Goal: Information Seeking & Learning: Check status

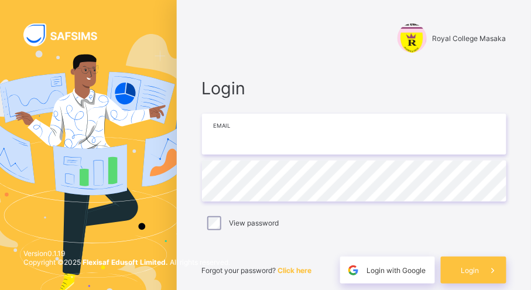
type input "**********"
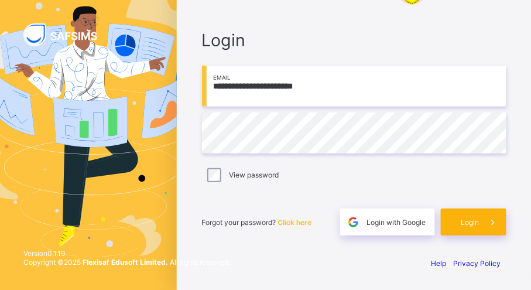
click at [477, 221] on span "Login" at bounding box center [470, 222] width 18 height 9
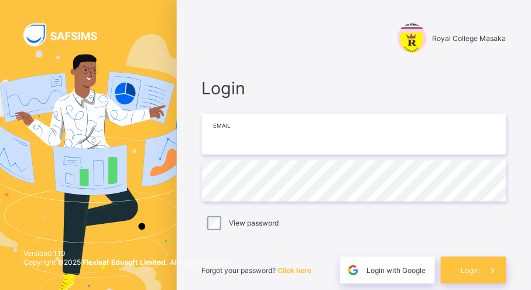
click at [303, 146] on input "email" at bounding box center [354, 134] width 305 height 41
type input "**********"
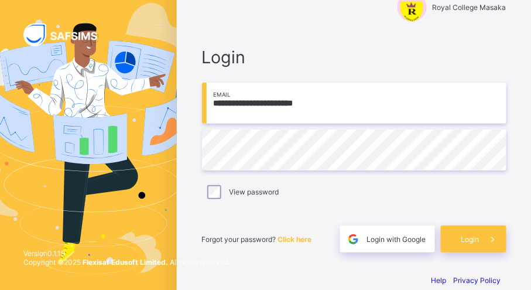
scroll to position [48, 0]
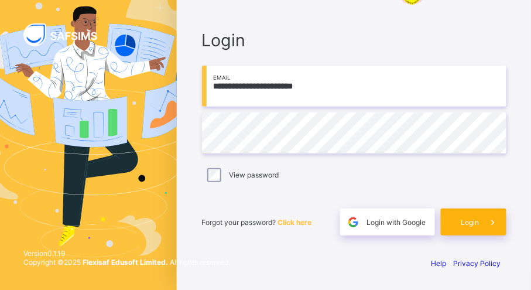
click at [480, 222] on span "Login" at bounding box center [470, 222] width 18 height 9
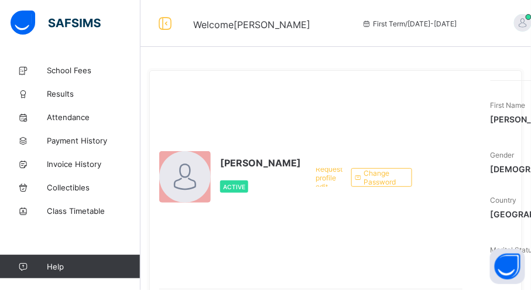
click at [232, 115] on div "[PERSON_NAME] Active" at bounding box center [230, 177] width 142 height 194
click at [67, 69] on span "School Fees" at bounding box center [94, 70] width 94 height 9
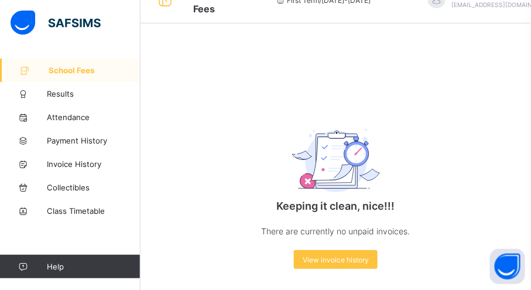
scroll to position [33, 0]
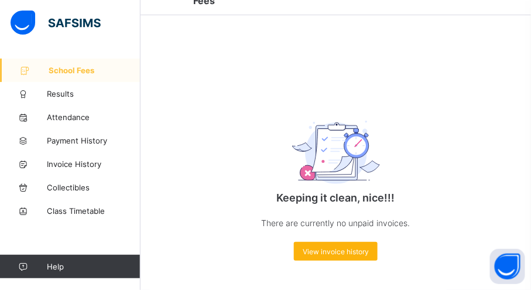
click at [340, 255] on div "View invoice history" at bounding box center [336, 251] width 84 height 19
click at [335, 253] on span "View invoice history" at bounding box center [336, 251] width 66 height 9
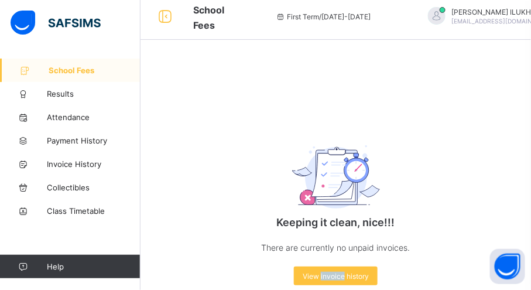
scroll to position [0, 0]
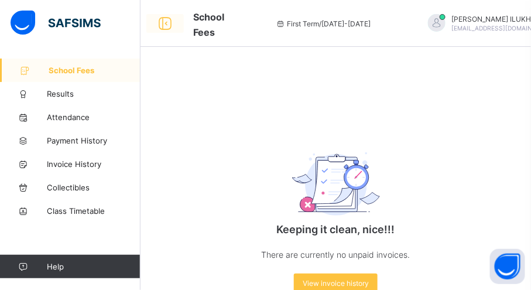
click at [166, 25] on icon at bounding box center [165, 23] width 20 height 17
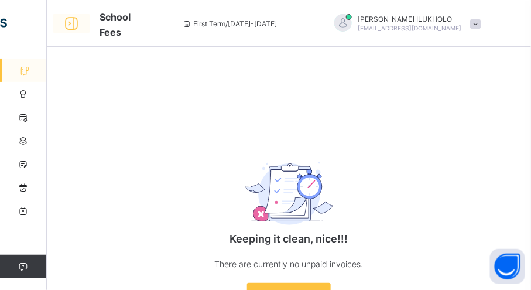
click at [70, 21] on icon at bounding box center [71, 23] width 20 height 17
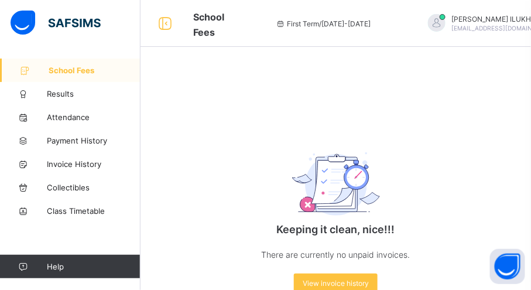
click at [297, 25] on span "First Term / [DATE]-[DATE]" at bounding box center [323, 23] width 95 height 9
click at [276, 23] on icon at bounding box center [281, 23] width 10 height 9
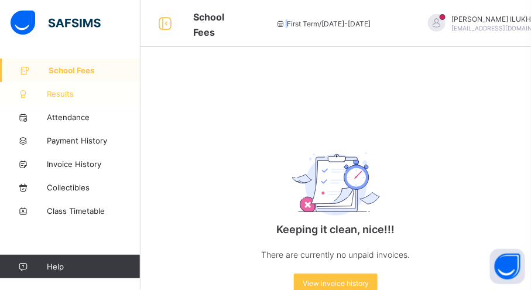
click at [59, 91] on span "Results" at bounding box center [94, 93] width 94 height 9
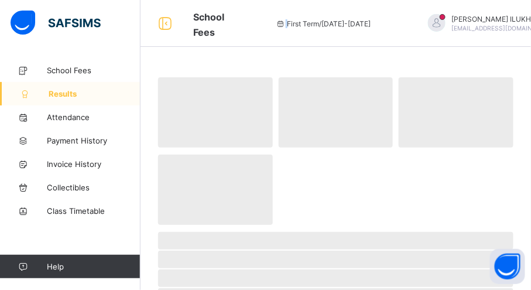
click at [59, 91] on span "Results" at bounding box center [95, 93] width 92 height 9
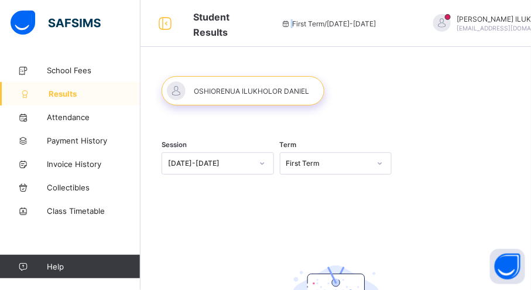
click at [384, 162] on icon at bounding box center [380, 164] width 7 height 12
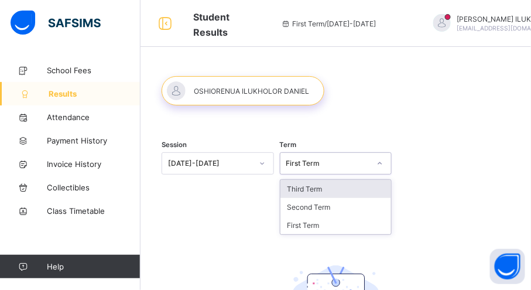
click at [313, 190] on div "Third Term" at bounding box center [335, 189] width 111 height 18
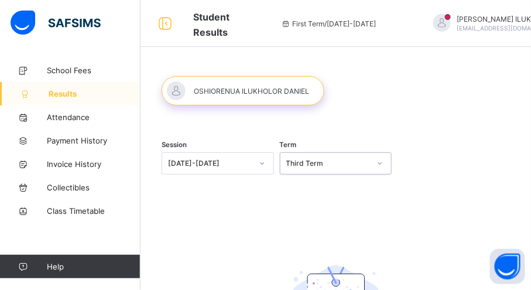
click at [263, 161] on div at bounding box center [262, 163] width 20 height 19
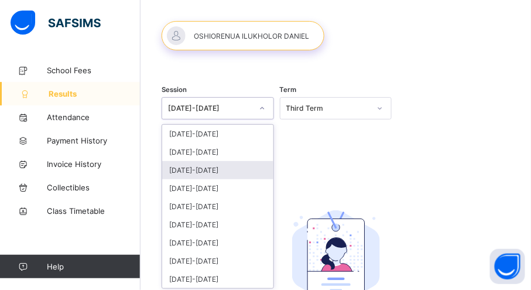
scroll to position [55, 0]
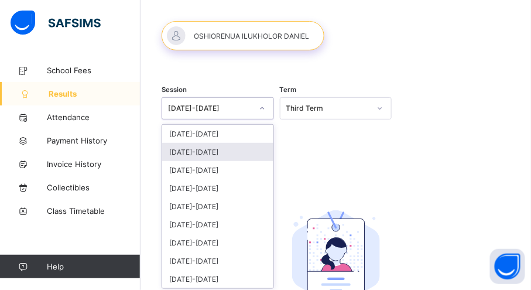
click at [176, 149] on div "[DATE]-[DATE]" at bounding box center [217, 152] width 111 height 18
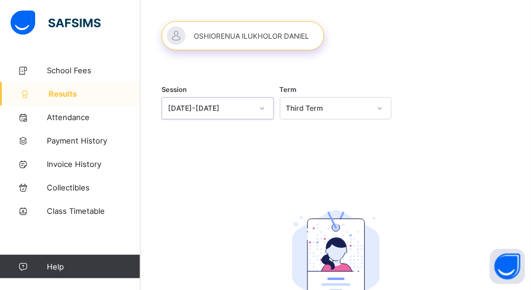
click at [384, 107] on icon at bounding box center [380, 108] width 7 height 12
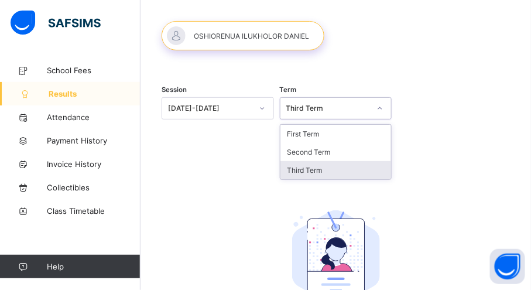
click at [304, 172] on div "Third Term" at bounding box center [335, 170] width 111 height 18
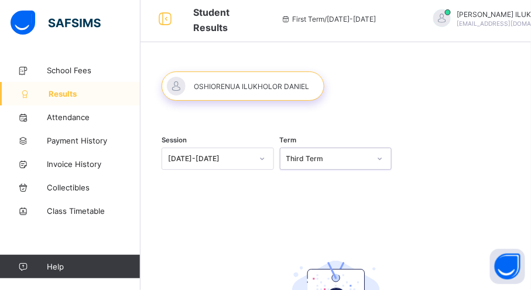
scroll to position [0, 0]
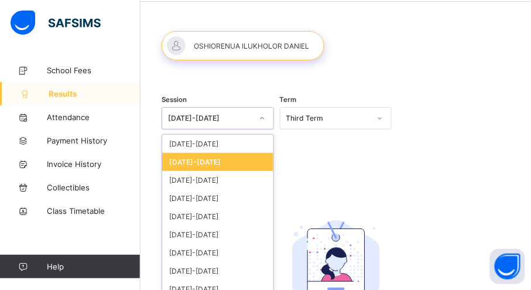
click at [266, 129] on div "option [DATE]-[DATE], selected. option [DATE]-[DATE] focused, 2 of 9. 9 results…" at bounding box center [218, 118] width 112 height 22
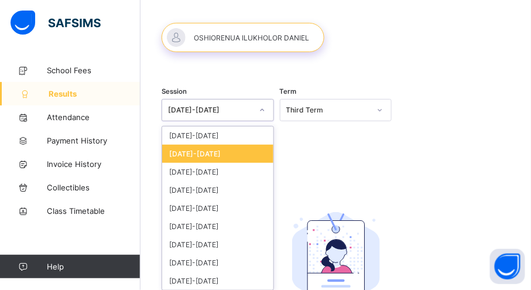
scroll to position [55, 0]
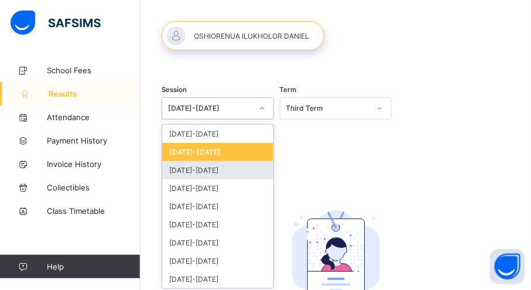
click at [186, 169] on div "[DATE]-[DATE]" at bounding box center [217, 170] width 111 height 18
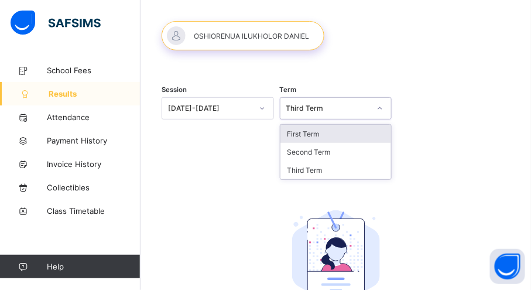
click at [384, 106] on icon at bounding box center [380, 108] width 7 height 12
click at [310, 135] on div "First Term" at bounding box center [335, 134] width 111 height 18
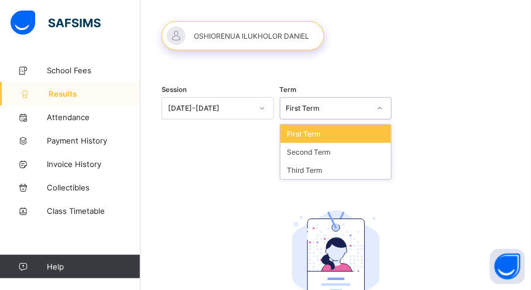
click at [384, 108] on icon at bounding box center [380, 108] width 7 height 12
click at [307, 169] on div "Third Term" at bounding box center [335, 170] width 111 height 18
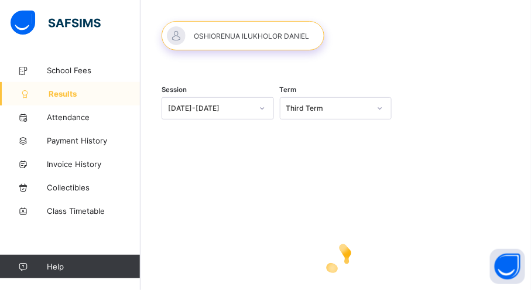
click at [307, 169] on div "Session [DATE]-[DATE] Term Third Term" at bounding box center [336, 221] width 348 height 295
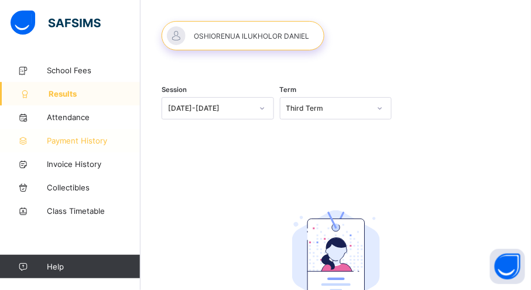
click at [70, 140] on span "Payment History" at bounding box center [94, 140] width 94 height 9
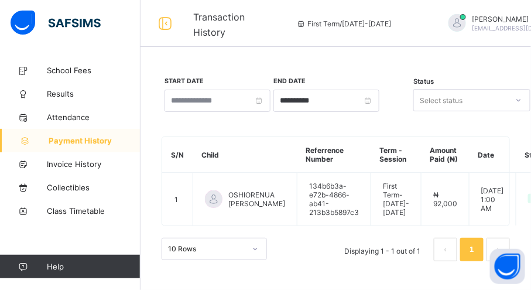
scroll to position [43, 0]
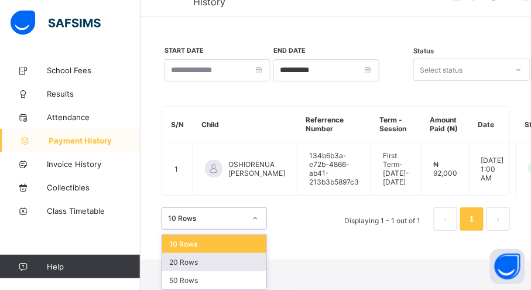
click at [254, 230] on div "option 20 Rows focused, 2 of 3. 3 results available. Use Up and Down to choose …" at bounding box center [214, 218] width 105 height 22
click at [194, 264] on div "20 Rows" at bounding box center [214, 262] width 104 height 18
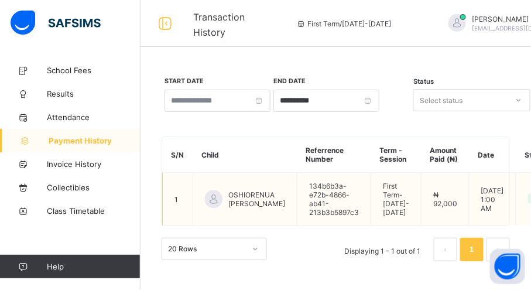
scroll to position [0, 0]
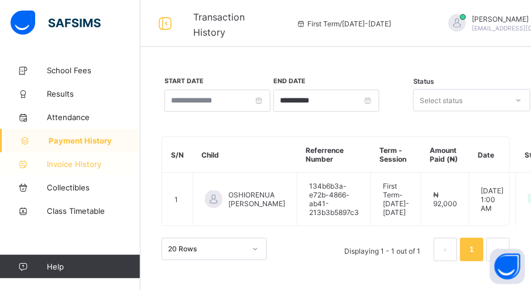
click at [72, 165] on span "Invoice History" at bounding box center [94, 163] width 94 height 9
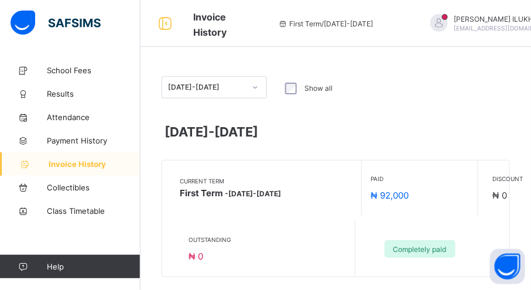
scroll to position [15, 0]
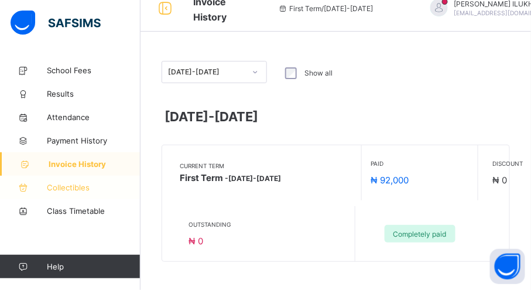
click at [74, 187] on span "Collectibles" at bounding box center [94, 187] width 94 height 9
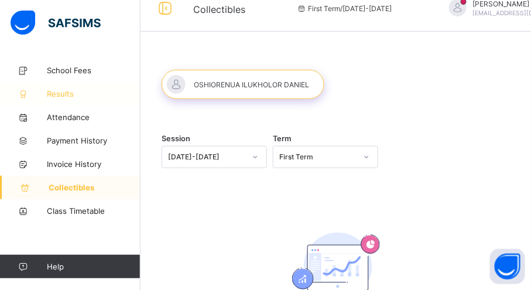
click at [61, 91] on span "Results" at bounding box center [94, 93] width 94 height 9
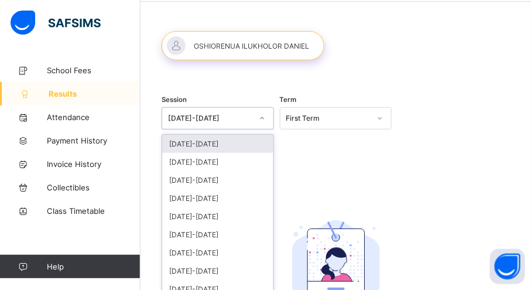
click at [265, 129] on div "option [DATE]-[DATE] focused, 1 of 9. 9 results available. Use Up and Down to c…" at bounding box center [218, 118] width 112 height 22
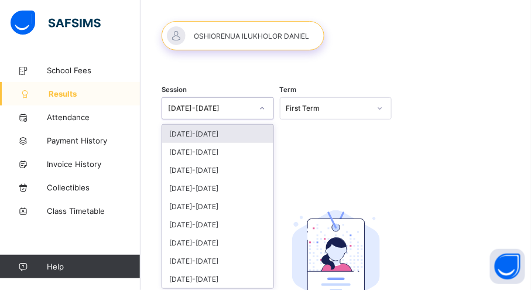
scroll to position [55, 0]
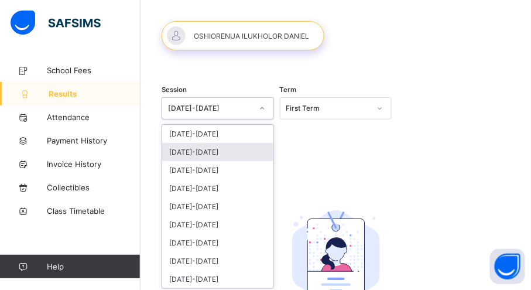
click at [176, 150] on div "[DATE]-[DATE]" at bounding box center [217, 152] width 111 height 18
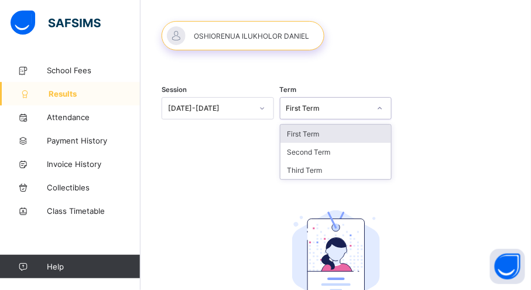
click at [384, 105] on icon at bounding box center [380, 108] width 7 height 12
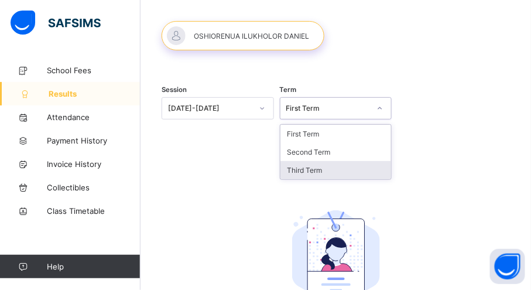
click at [301, 170] on div "Third Term" at bounding box center [335, 170] width 111 height 18
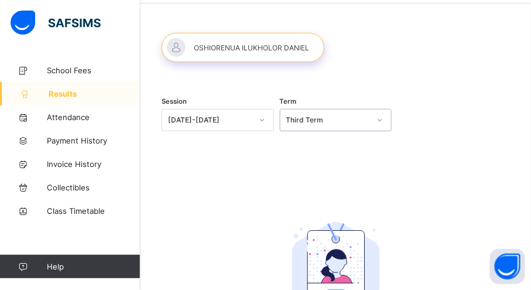
scroll to position [43, 0]
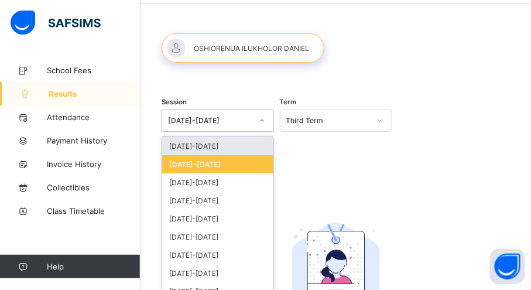
click at [267, 118] on div at bounding box center [262, 120] width 20 height 19
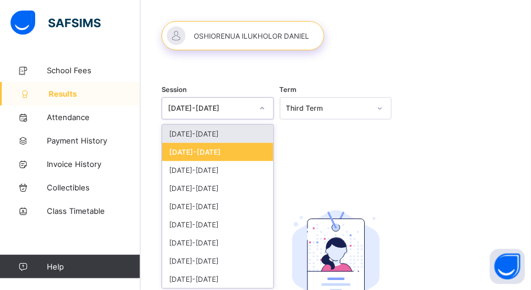
click at [193, 134] on div "[DATE]-[DATE]" at bounding box center [217, 134] width 111 height 18
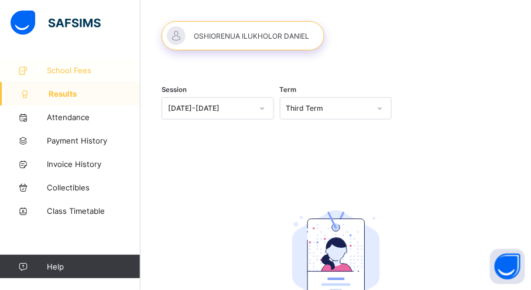
click at [84, 67] on span "School Fees" at bounding box center [94, 70] width 94 height 9
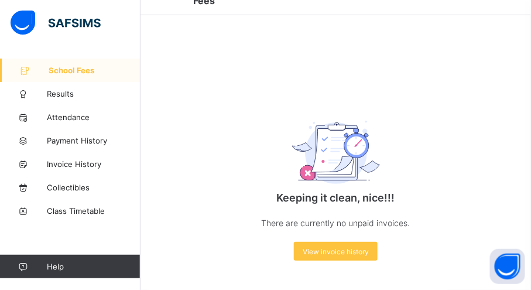
scroll to position [33, 0]
click at [65, 113] on span "Attendance" at bounding box center [94, 116] width 94 height 9
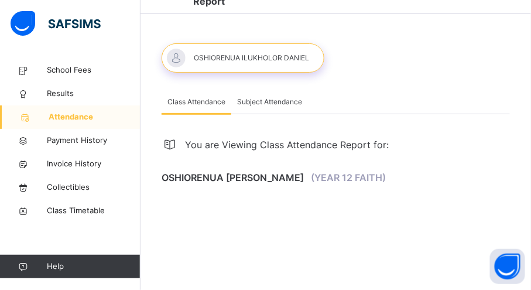
scroll to position [30, 0]
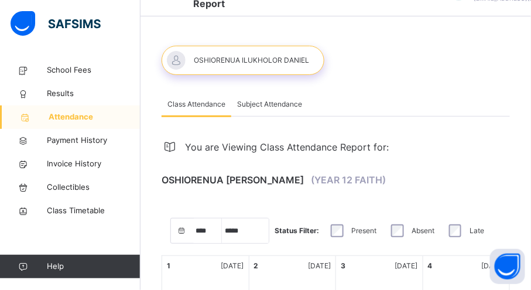
select select "****"
select select "*"
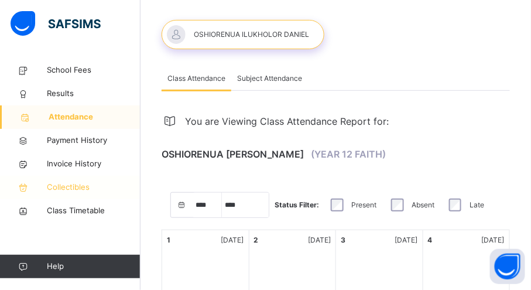
scroll to position [43, 0]
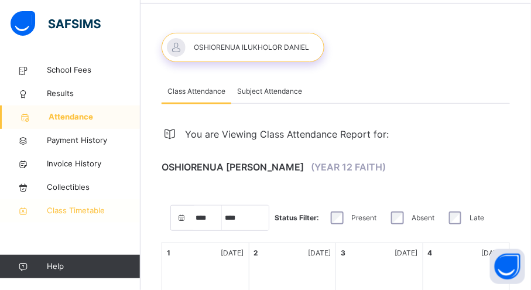
click at [78, 210] on span "Class Timetable" at bounding box center [94, 211] width 94 height 12
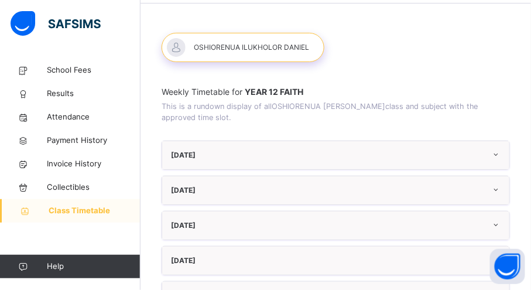
click at [501, 154] on icon at bounding box center [496, 154] width 10 height 11
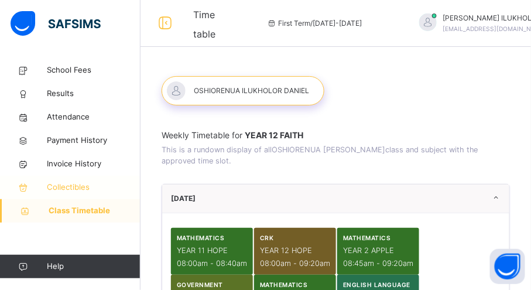
click at [64, 186] on span "Collectibles" at bounding box center [94, 188] width 94 height 12
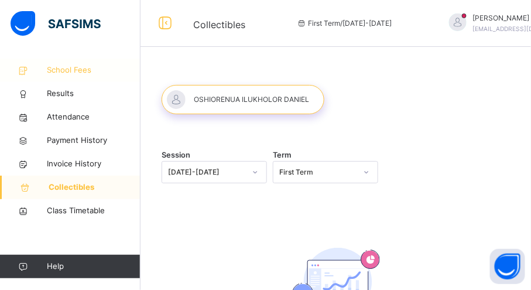
click at [59, 74] on span "School Fees" at bounding box center [94, 70] width 94 height 12
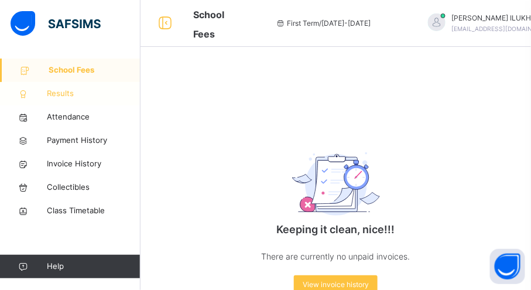
click at [64, 94] on span "Results" at bounding box center [94, 94] width 94 height 12
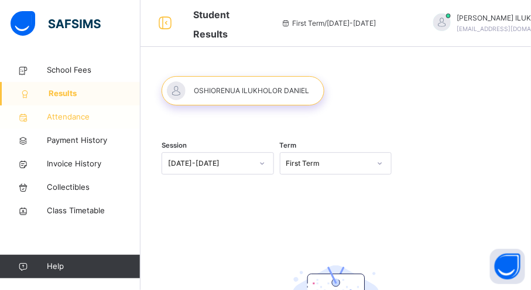
click at [66, 115] on span "Attendance" at bounding box center [94, 117] width 94 height 12
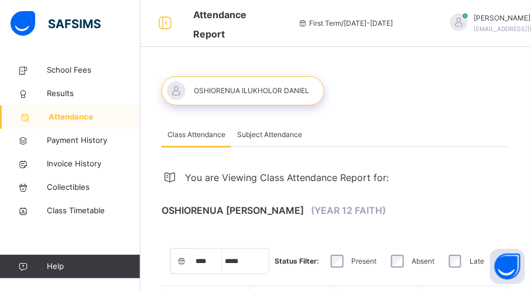
select select "****"
select select "*"
click at [91, 211] on span "Class Timetable" at bounding box center [94, 211] width 94 height 12
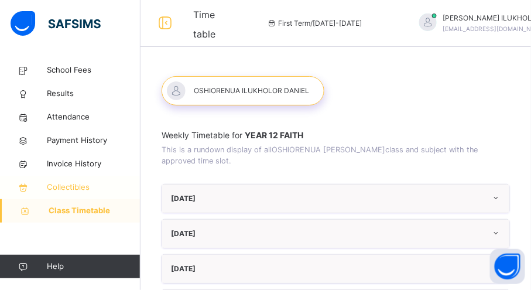
click at [64, 187] on span "Collectibles" at bounding box center [94, 188] width 94 height 12
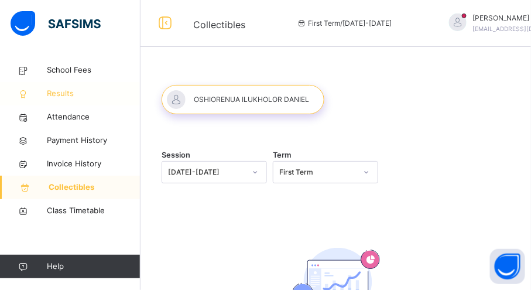
click at [61, 94] on span "Results" at bounding box center [94, 94] width 94 height 12
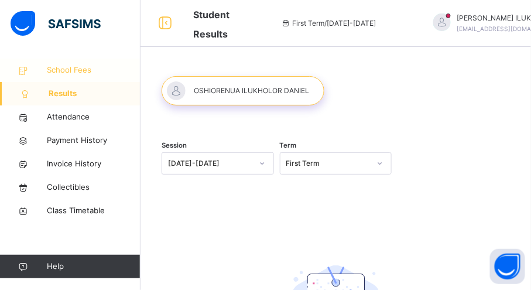
click at [67, 72] on span "School Fees" at bounding box center [94, 70] width 94 height 12
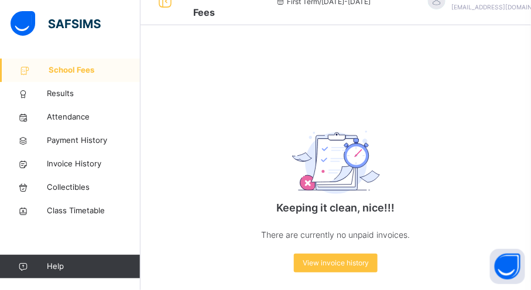
scroll to position [34, 0]
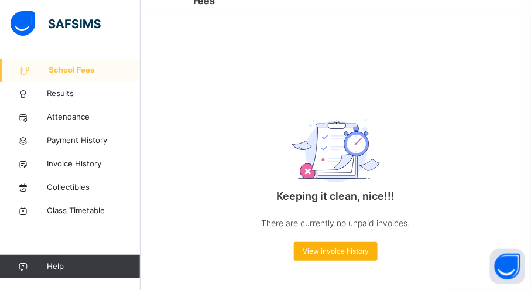
click at [336, 247] on span "View invoice history" at bounding box center [336, 251] width 66 height 11
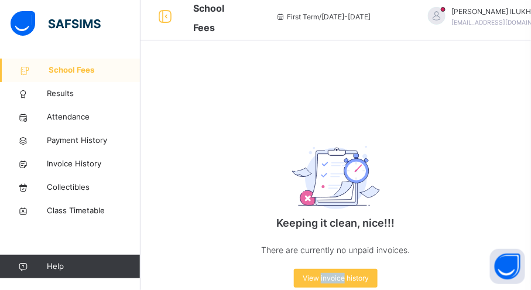
scroll to position [0, 0]
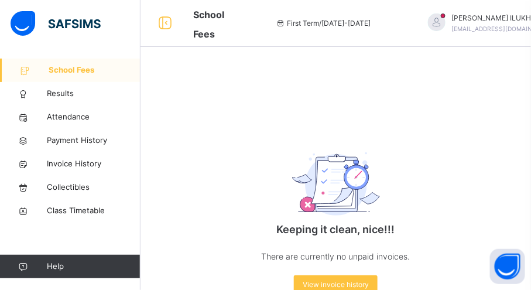
click at [59, 262] on span "Help" at bounding box center [93, 267] width 93 height 12
click at [54, 265] on span "Help" at bounding box center [93, 267] width 93 height 12
click at [26, 263] on icon at bounding box center [23, 266] width 47 height 9
